Goal: Use online tool/utility: Use online tool/utility

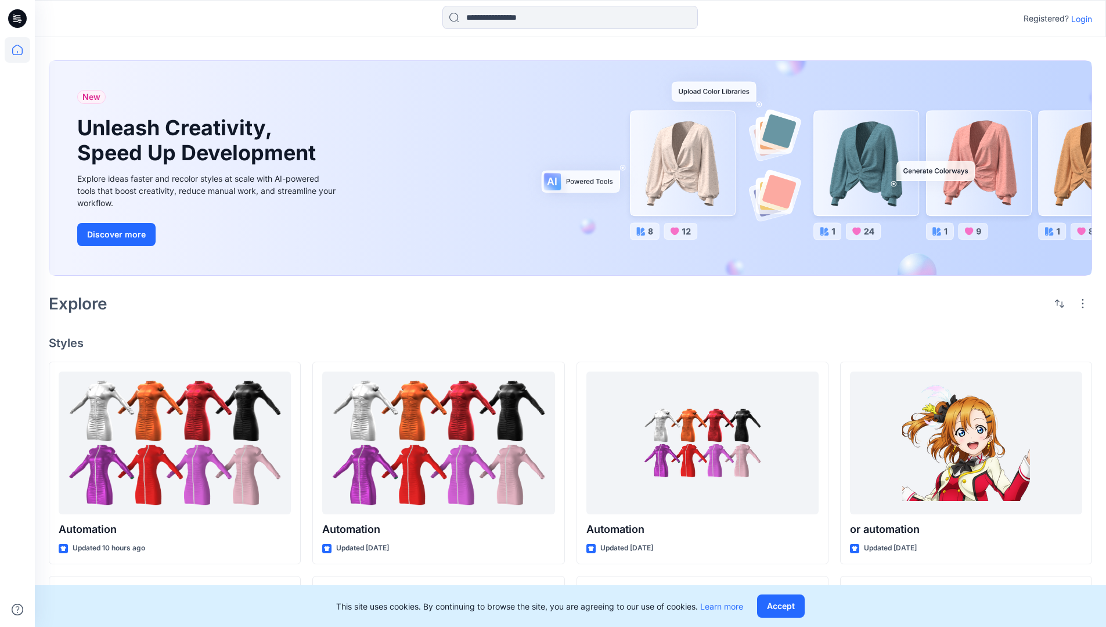
click at [1079, 19] on p "Login" at bounding box center [1081, 19] width 21 height 12
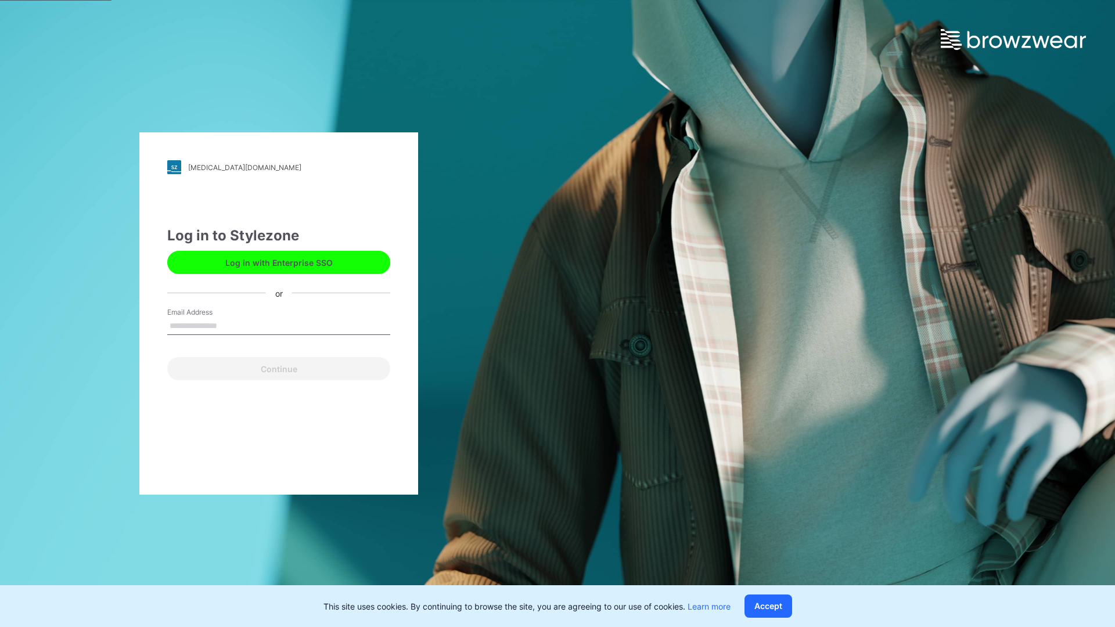
click at [229, 325] on input "Email Address" at bounding box center [278, 326] width 223 height 17
type input "**********"
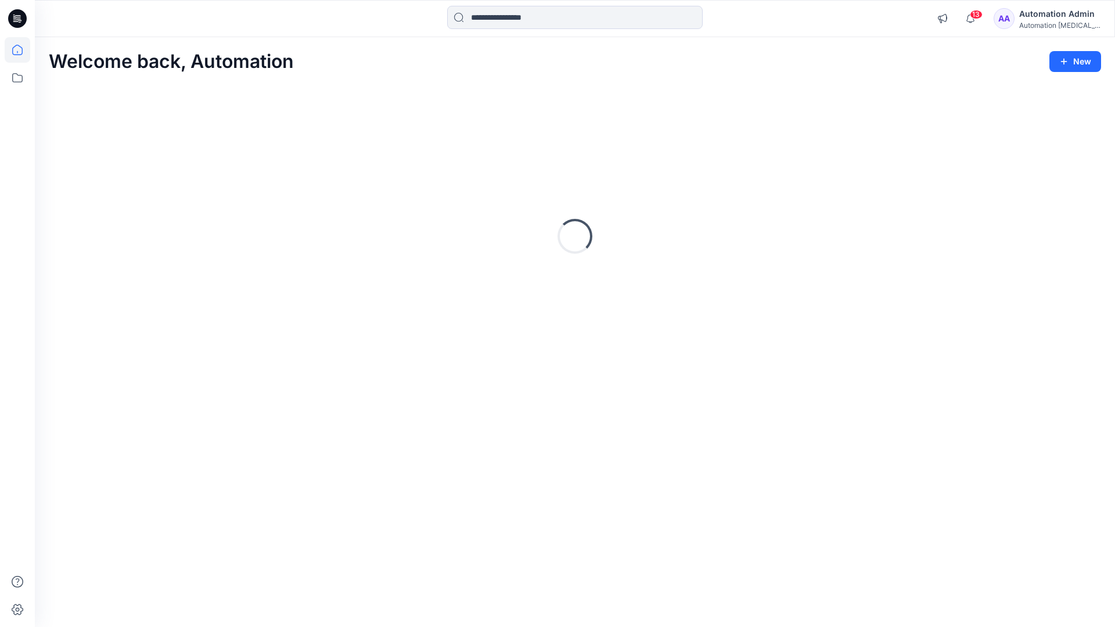
click at [22, 50] on icon at bounding box center [17, 50] width 10 height 10
click at [16, 78] on icon at bounding box center [18, 78] width 26 height 26
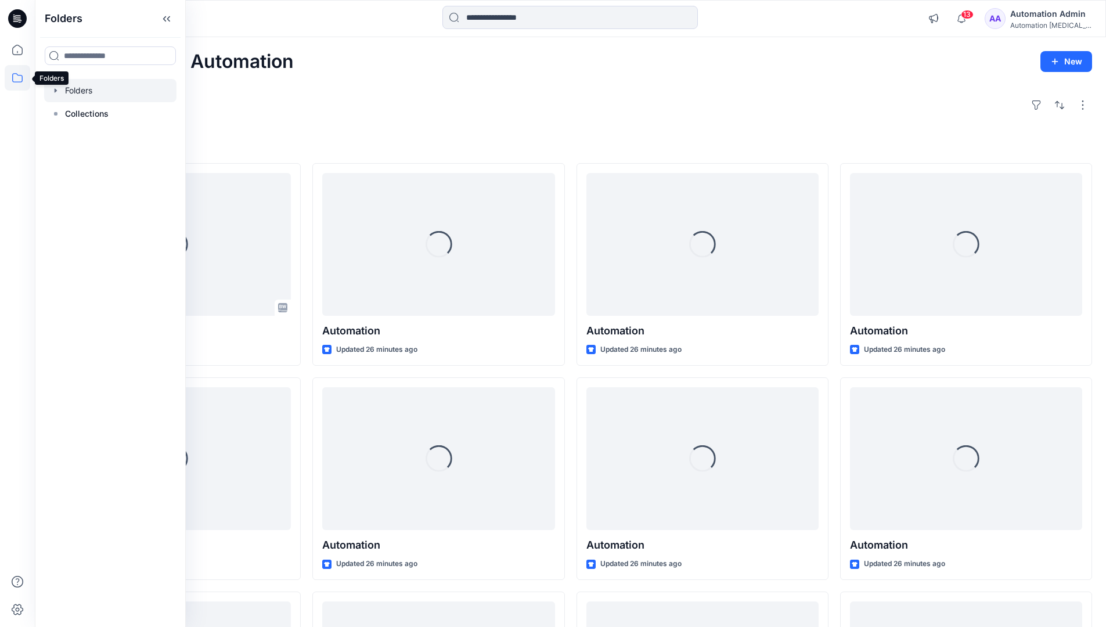
click at [82, 92] on div at bounding box center [110, 90] width 132 height 23
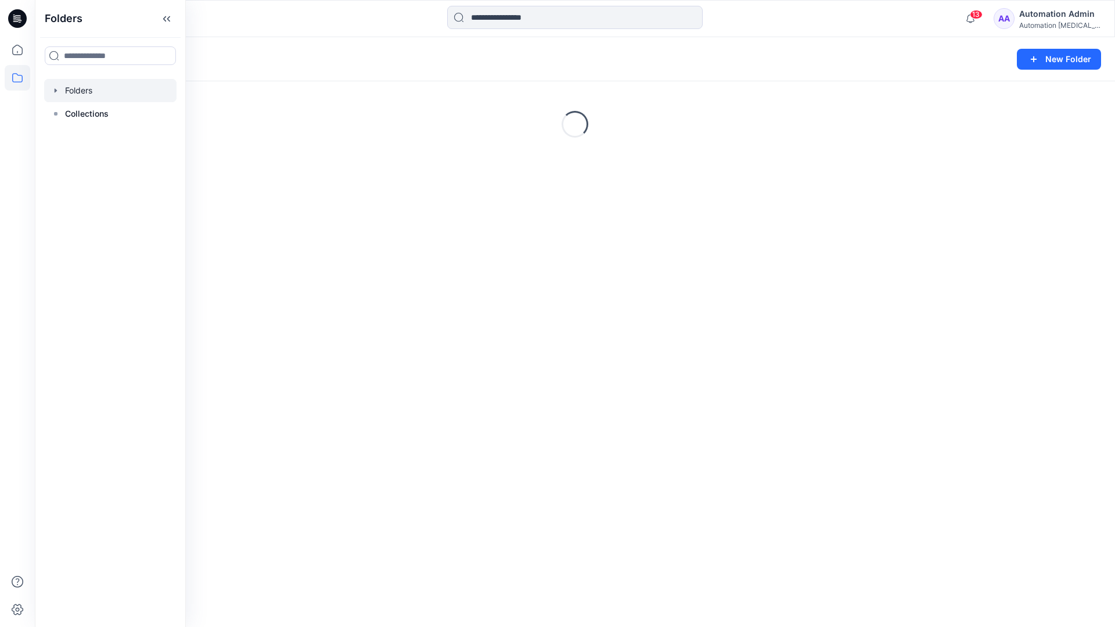
click at [457, 334] on div "Folders New Folder Loading..." at bounding box center [575, 332] width 1080 height 590
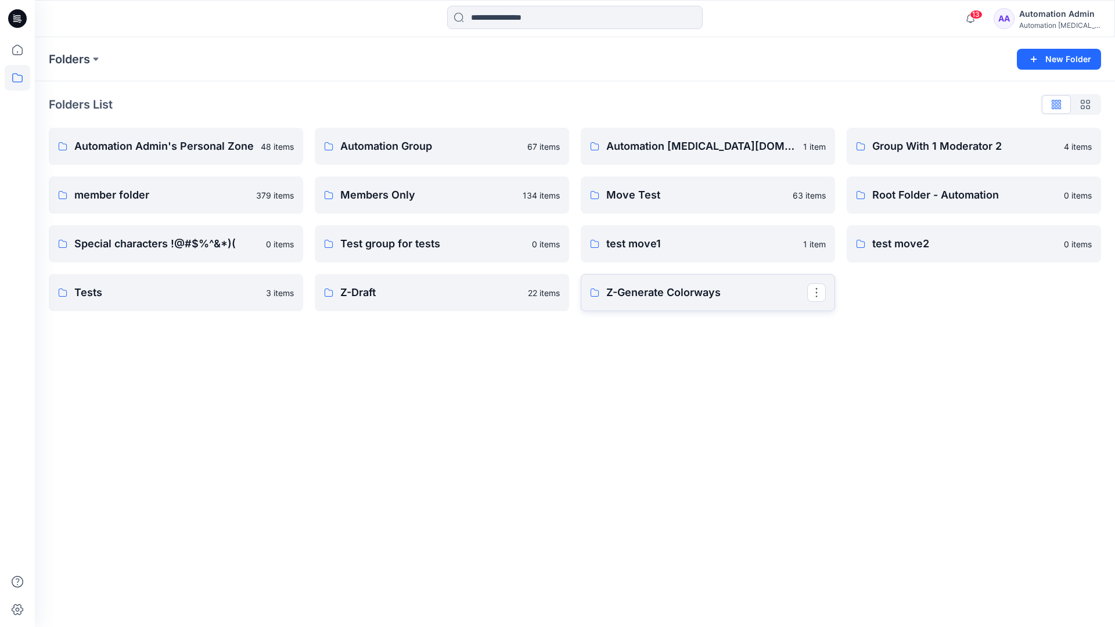
click at [654, 299] on p "Z-Generate Colorways" at bounding box center [706, 292] width 201 height 16
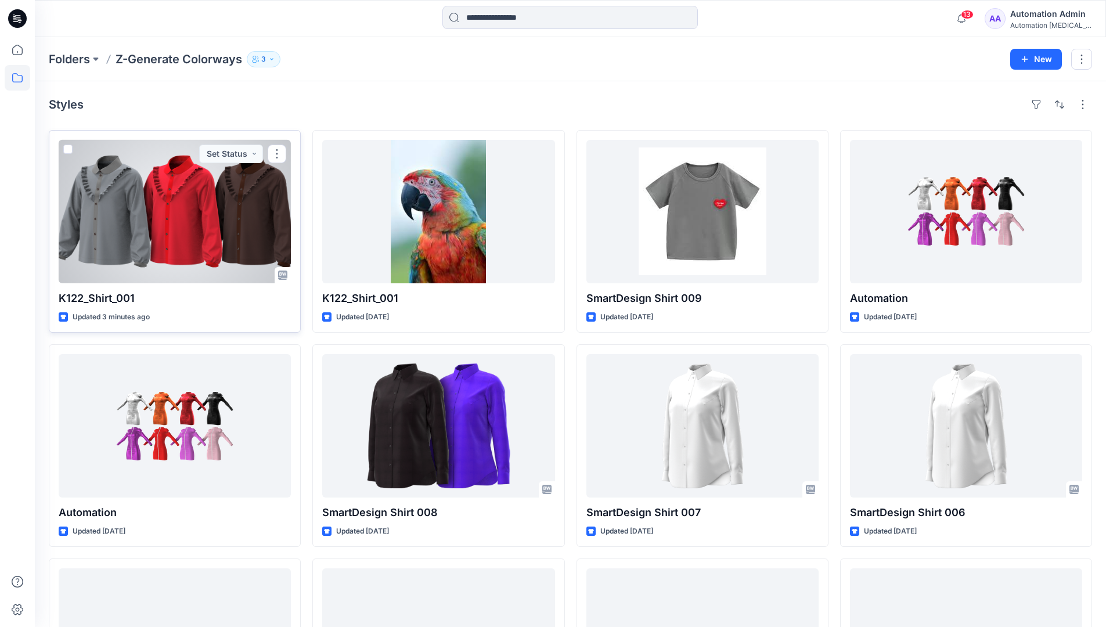
click at [68, 152] on span at bounding box center [67, 149] width 9 height 9
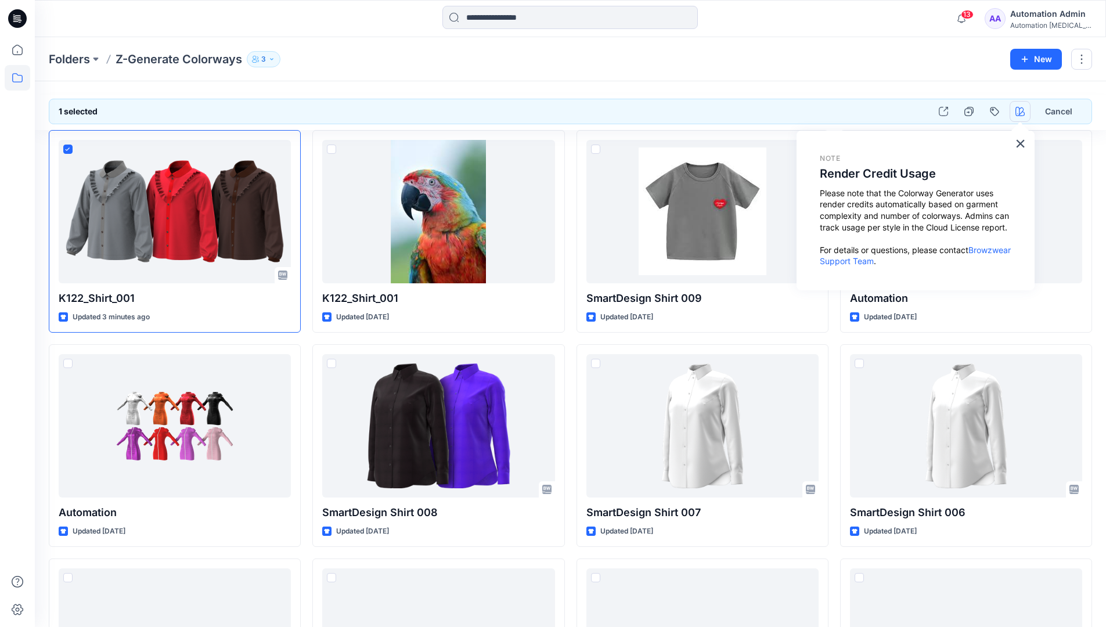
click at [1017, 113] on icon "button" at bounding box center [1019, 111] width 9 height 9
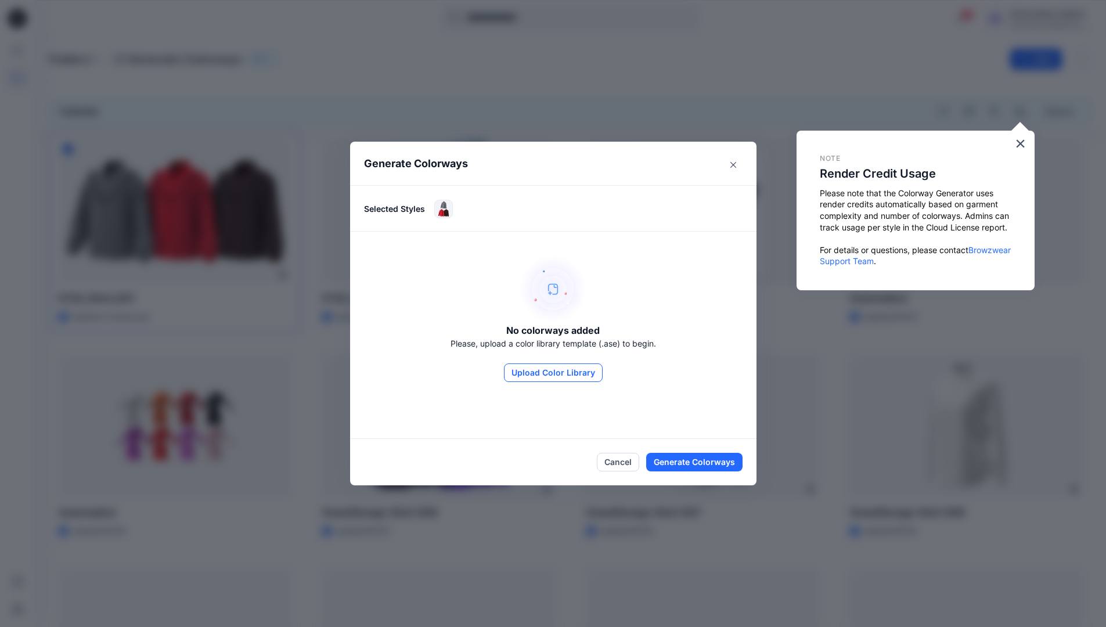
click at [572, 371] on button "Upload Color Library" at bounding box center [553, 372] width 99 height 19
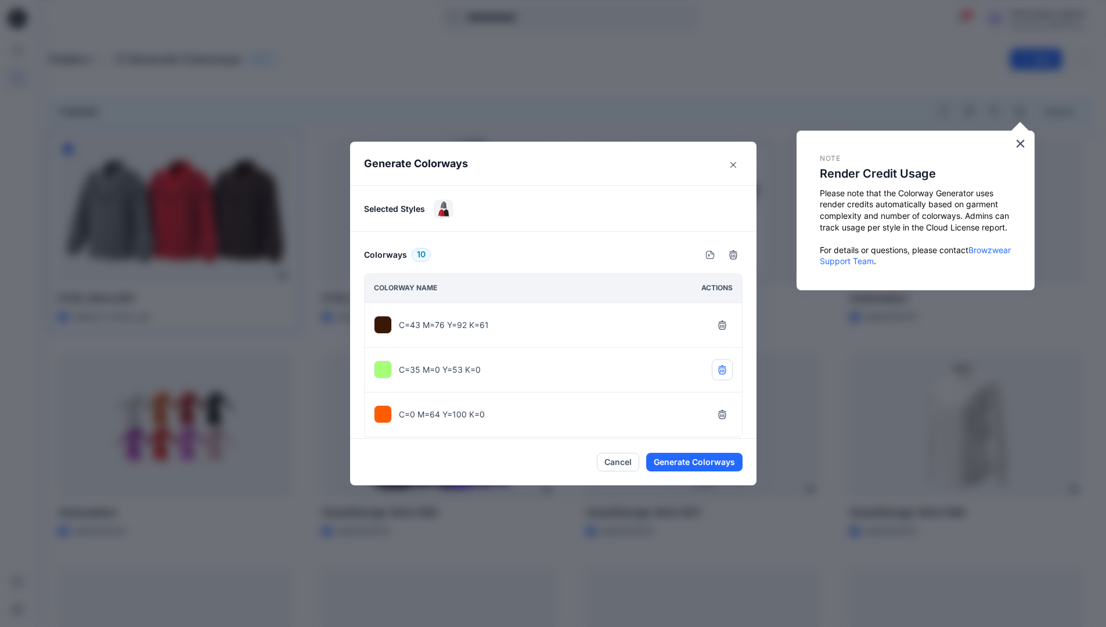
click at [723, 370] on icon "button" at bounding box center [722, 369] width 8 height 8
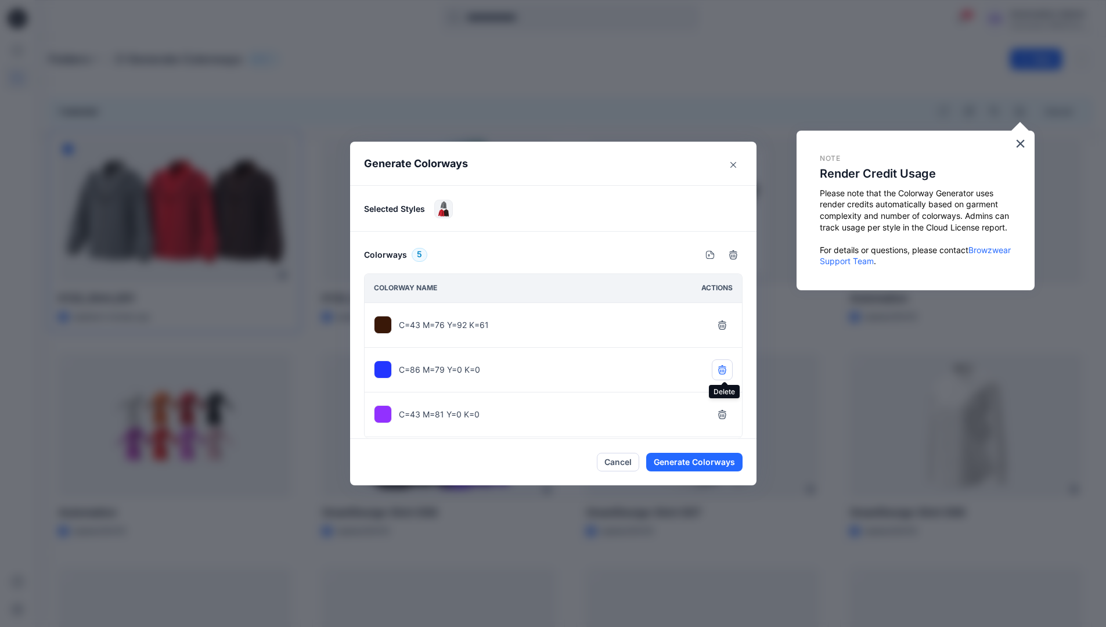
click at [723, 370] on icon "button" at bounding box center [722, 369] width 8 height 8
click at [723, 370] on icon "button" at bounding box center [722, 369] width 9 height 9
click at [694, 462] on button "Generate Colorways" at bounding box center [694, 462] width 96 height 19
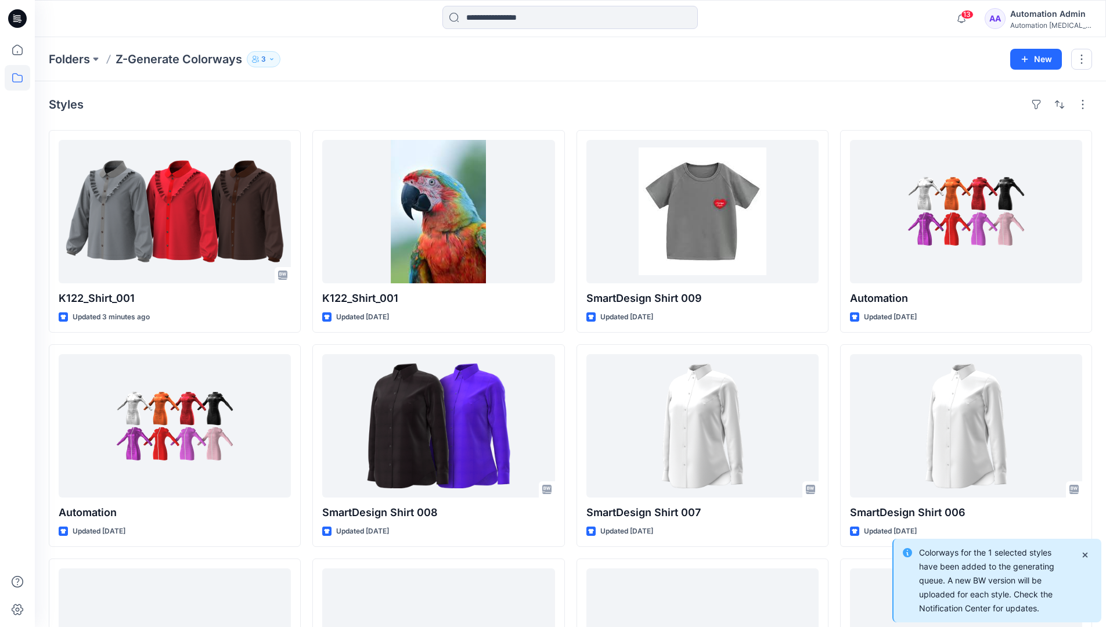
drag, startPoint x: 694, startPoint y: 462, endPoint x: 1128, endPoint y: 607, distance: 457.3
click at [1106, 607] on html "13 Notifications Your style or automation is ready 1 new Colorways 22 minutes a…" at bounding box center [553, 408] width 1106 height 817
click at [1086, 557] on icon "Notifications-bottom-right" at bounding box center [1084, 554] width 9 height 9
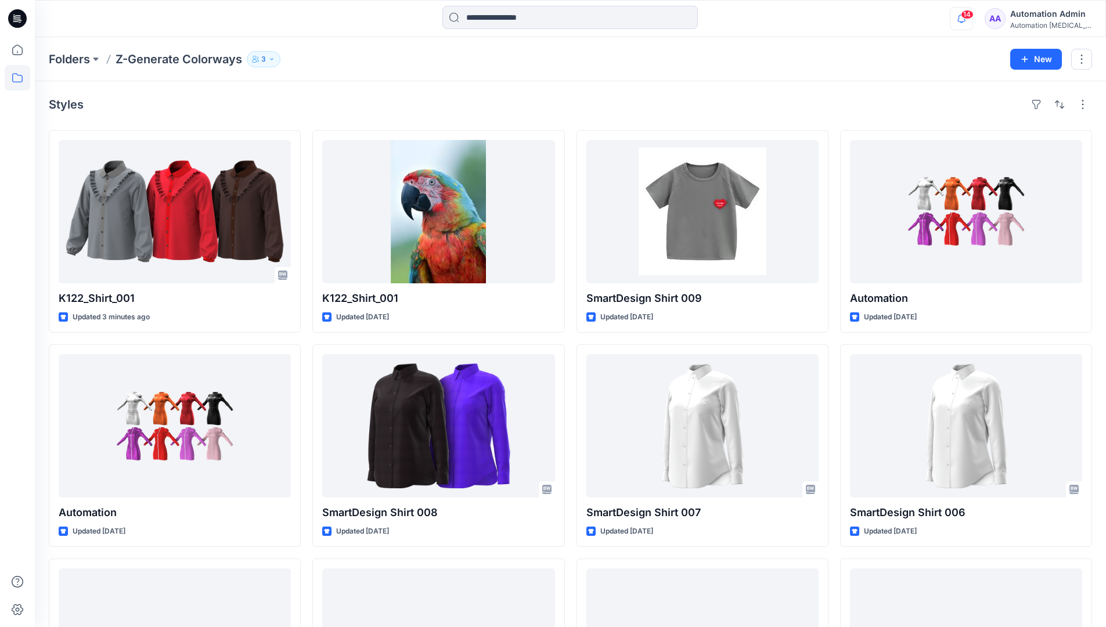
click at [965, 19] on icon "button" at bounding box center [961, 19] width 8 height 8
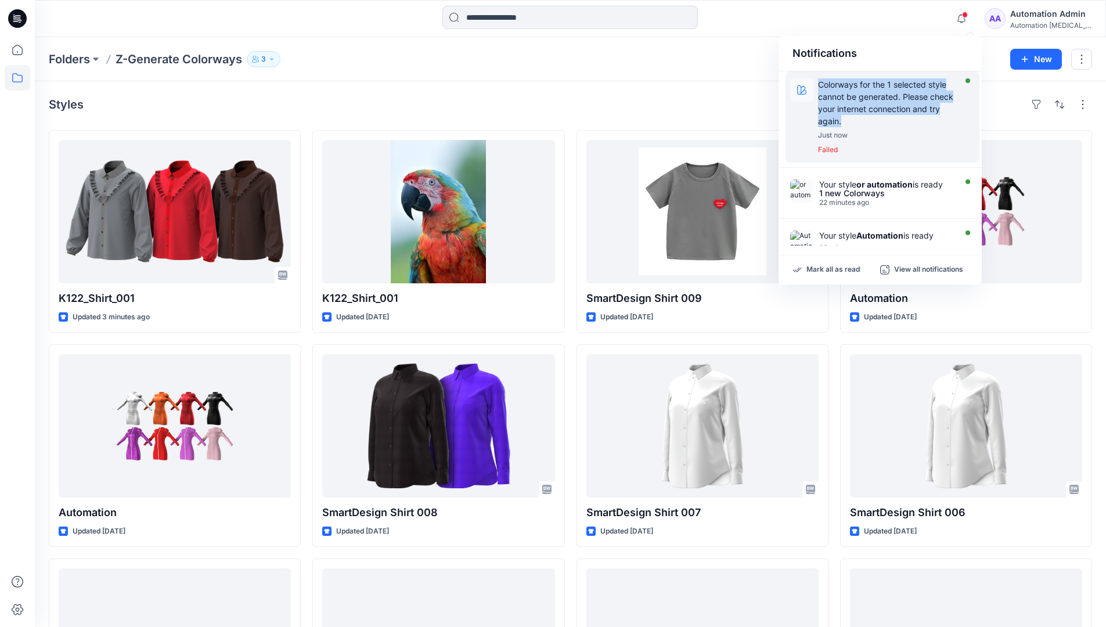
drag, startPoint x: 973, startPoint y: 19, endPoint x: 913, endPoint y: 118, distance: 115.7
click at [913, 118] on p "Colorways for the 1 selected style cannot be generated. Please check your inter…" at bounding box center [889, 102] width 143 height 49
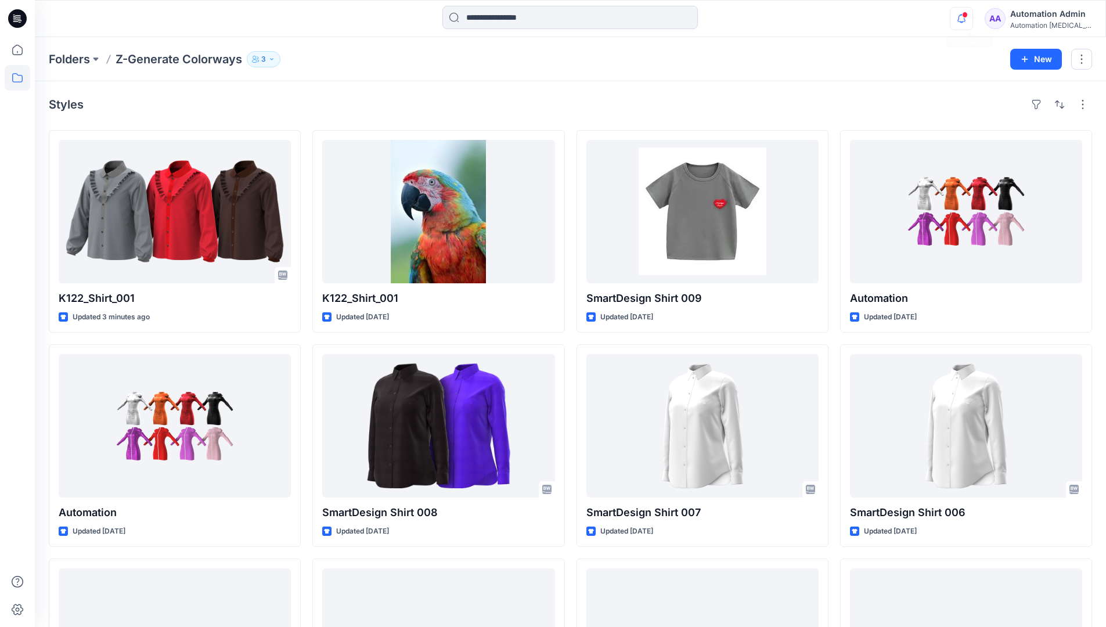
click at [969, 20] on icon "button" at bounding box center [961, 18] width 22 height 23
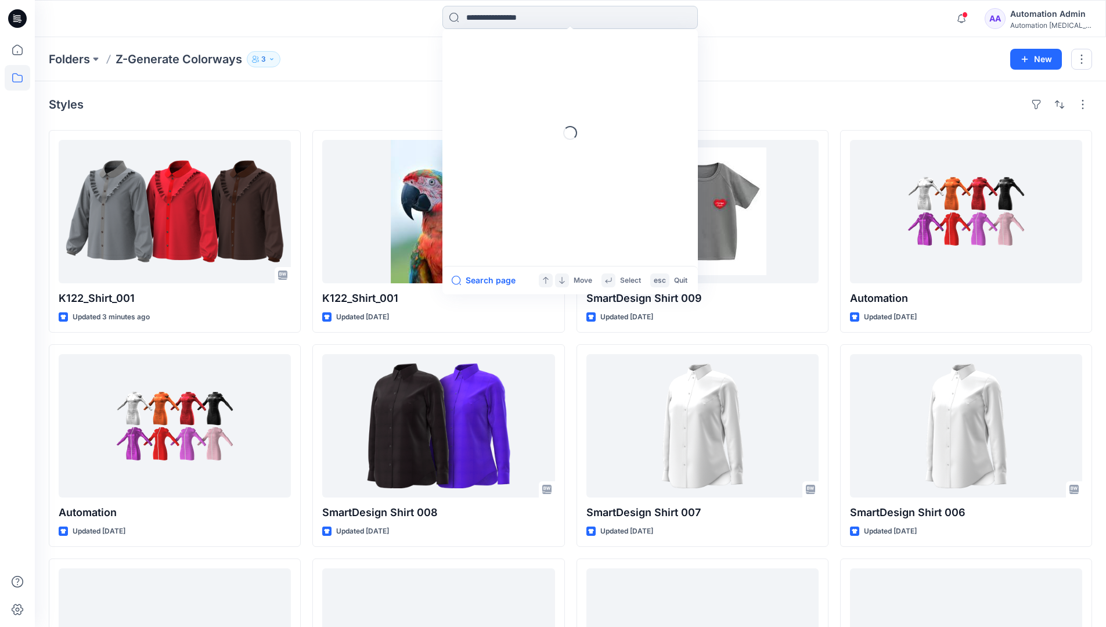
click at [688, 18] on input at bounding box center [569, 17] width 255 height 23
click at [77, 56] on p "Folders" at bounding box center [69, 59] width 41 height 16
